Goal: Transaction & Acquisition: Purchase product/service

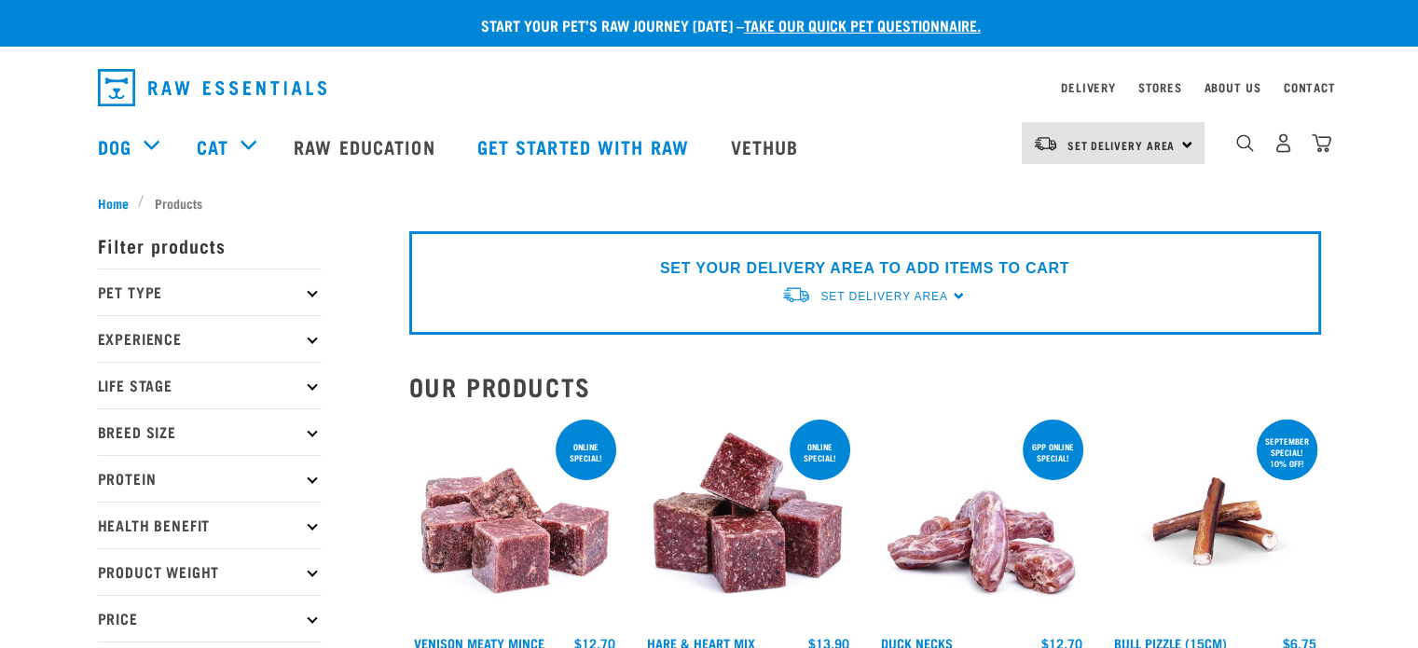
click at [1248, 139] on div "dropdown navigation" at bounding box center [1245, 143] width 20 height 20
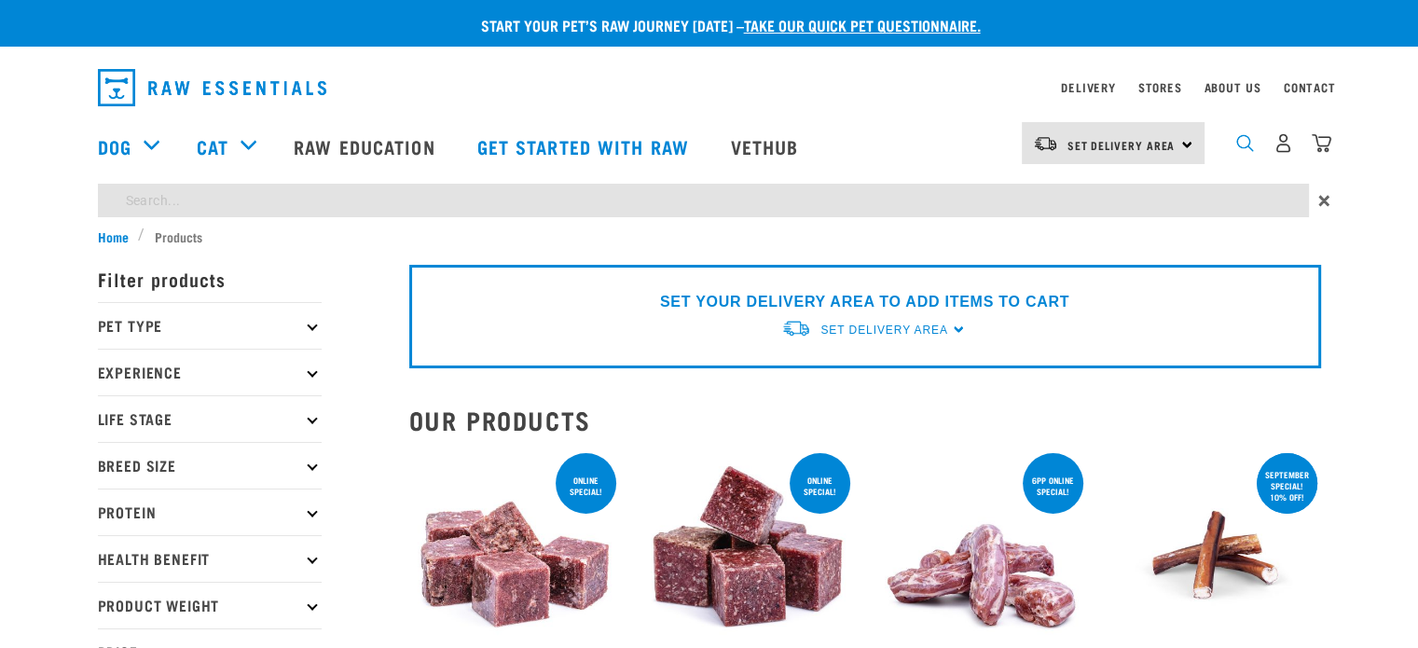
click at [1246, 151] on img "dropdown navigation" at bounding box center [1245, 143] width 18 height 18
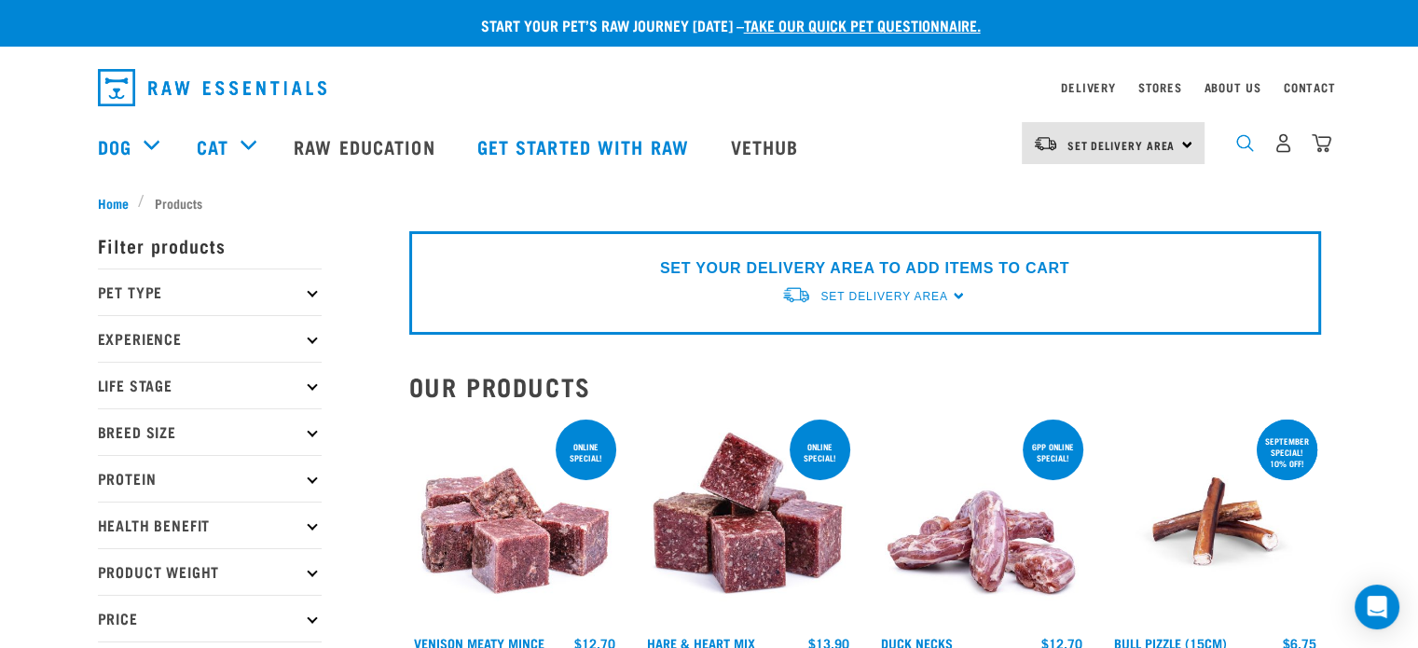
click at [1241, 148] on img "dropdown navigation" at bounding box center [1245, 143] width 18 height 18
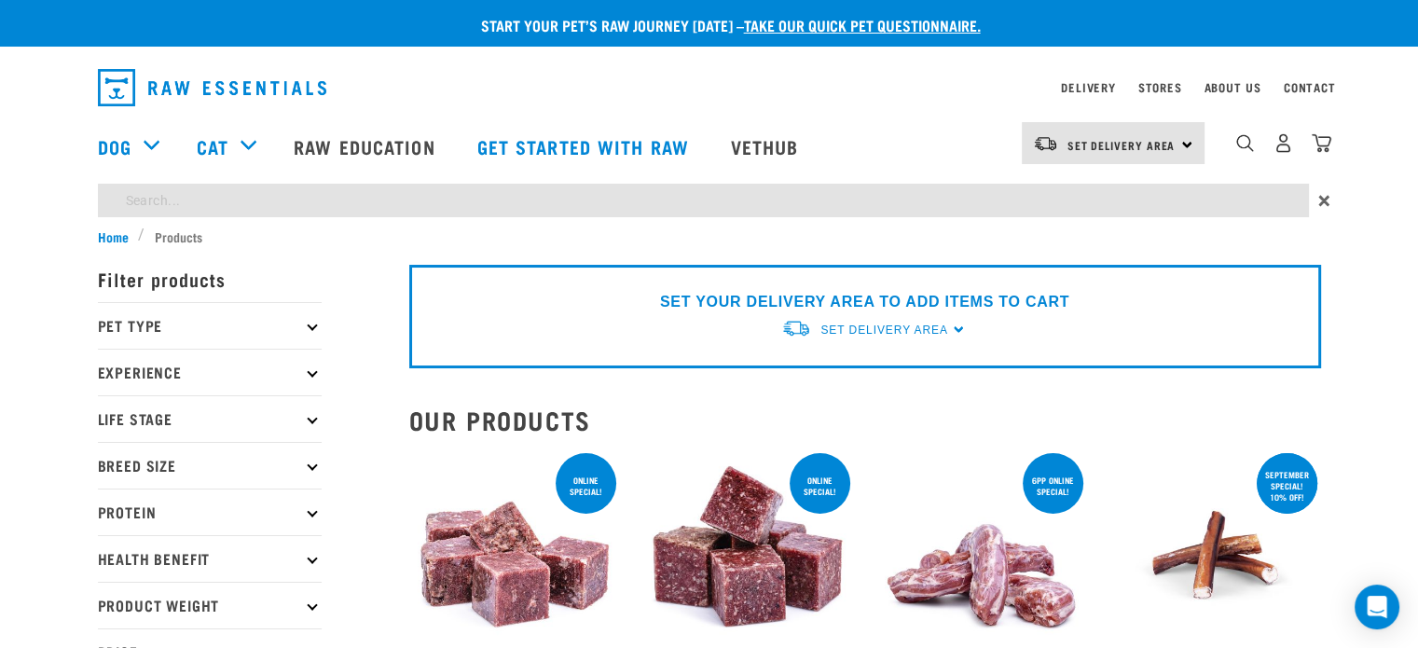
click at [180, 205] on input "search" at bounding box center [703, 201] width 1211 height 34
type input "duck"
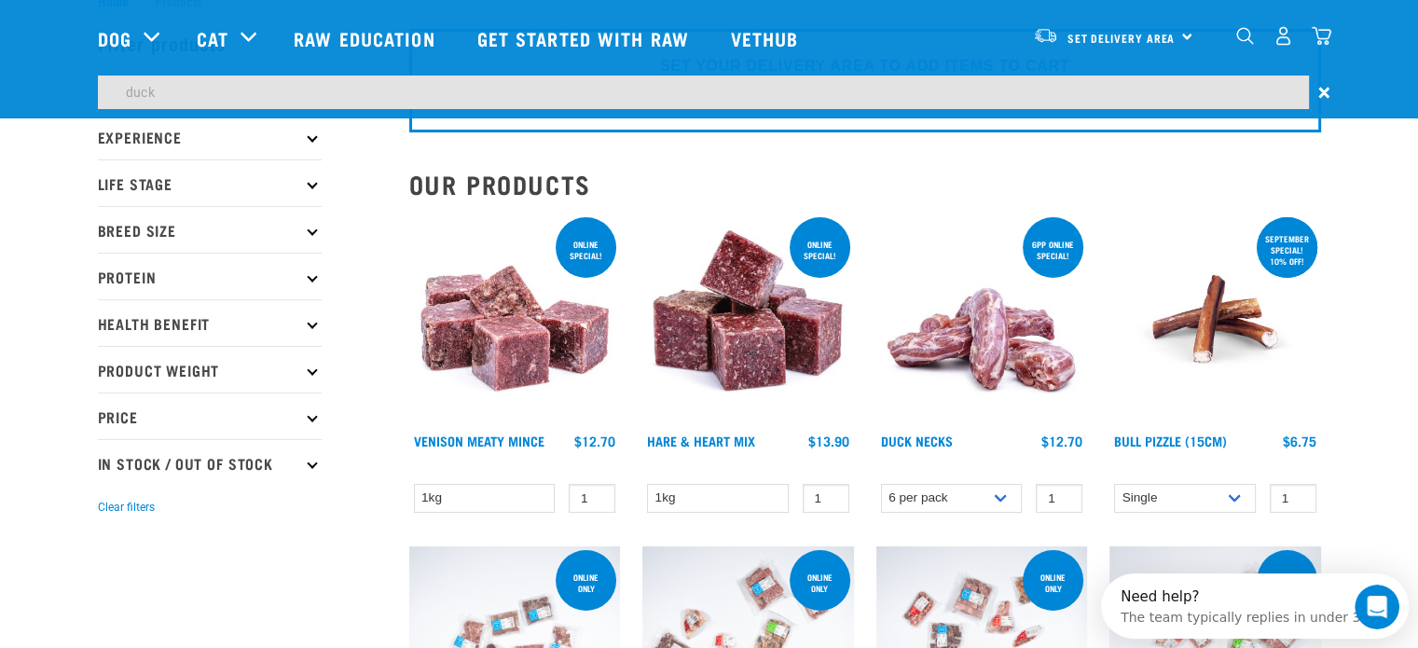
scroll to position [93, 0]
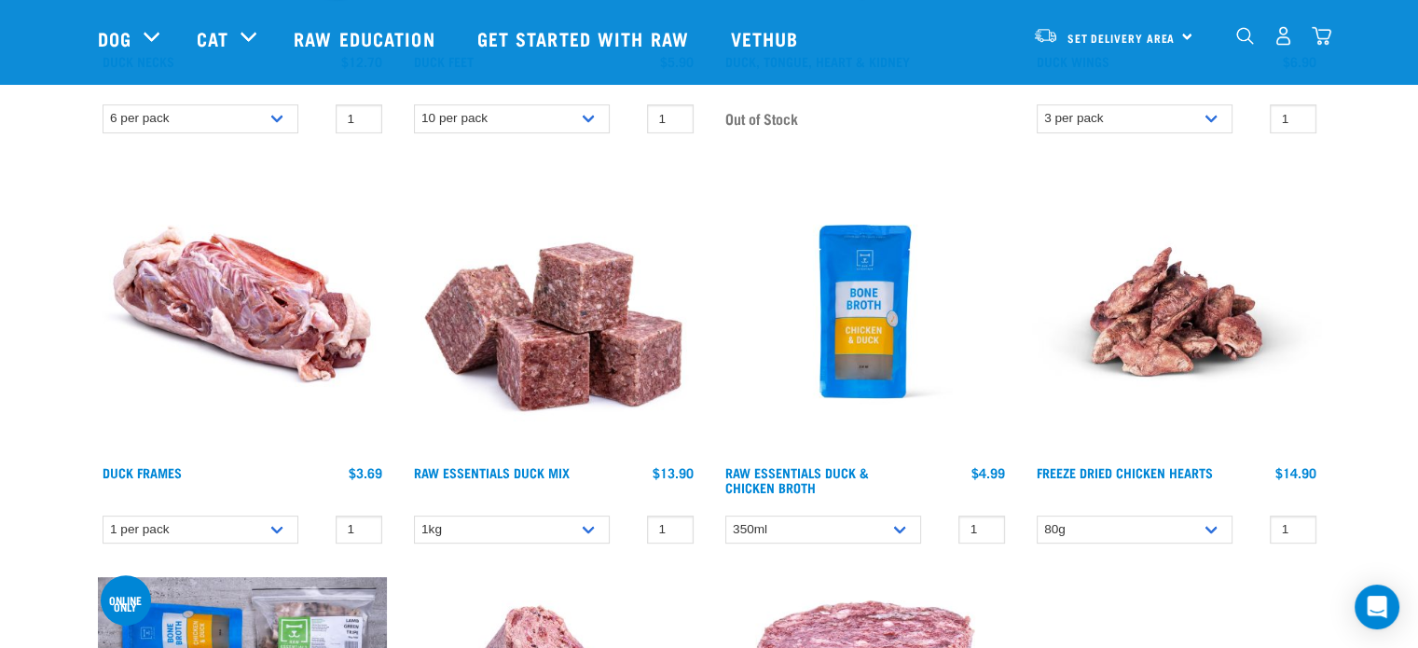
scroll to position [559, 0]
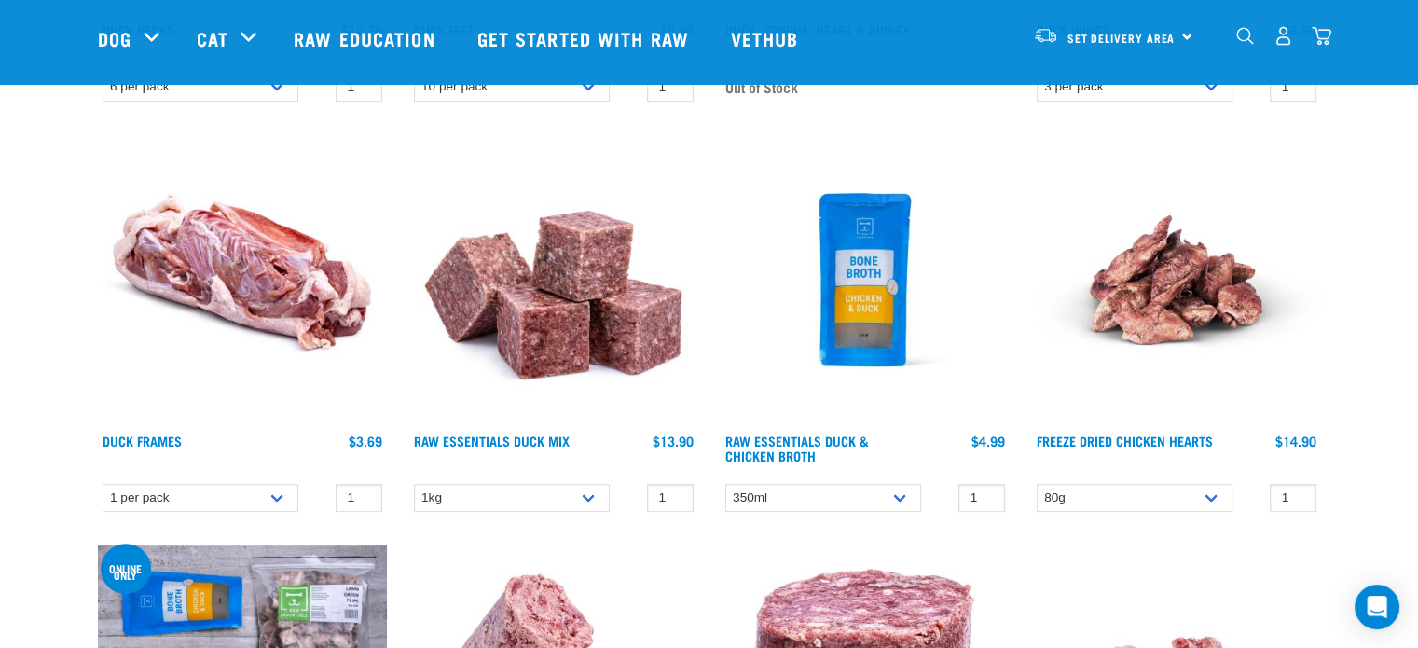
click at [586, 338] on img at bounding box center [553, 279] width 289 height 289
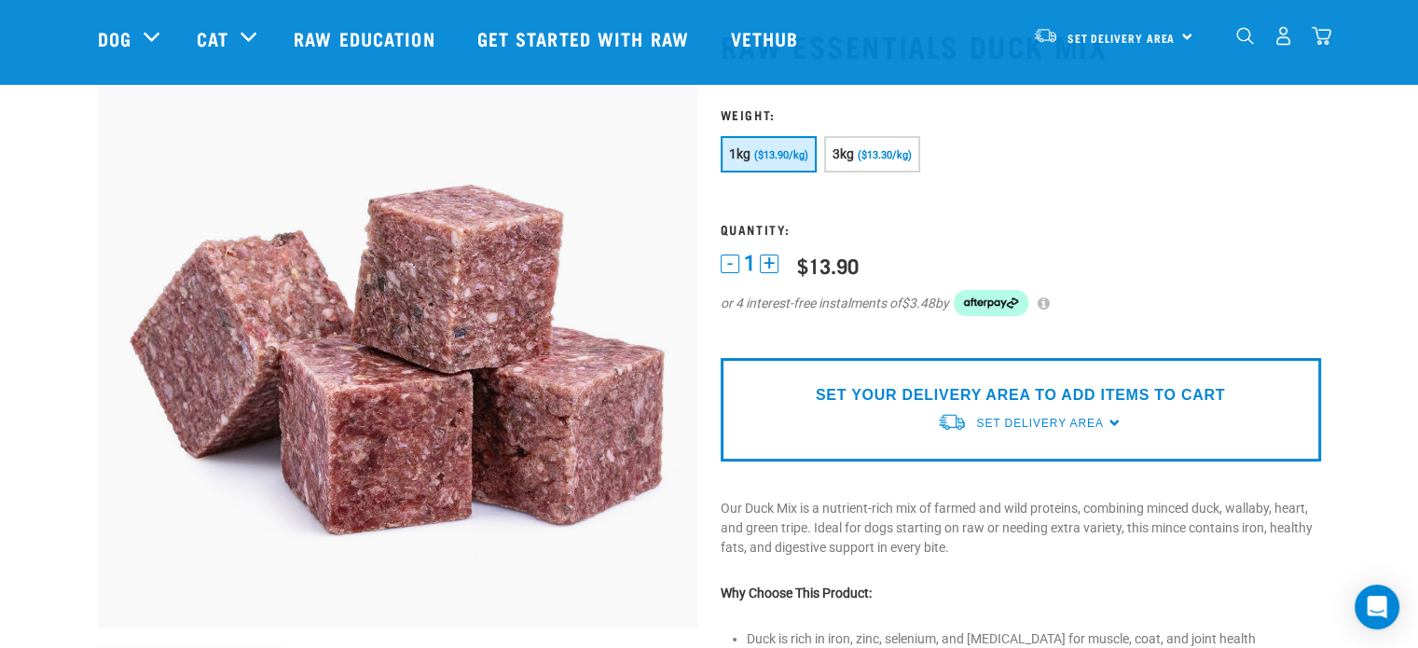
scroll to position [93, 0]
